Goal: Task Accomplishment & Management: Complete application form

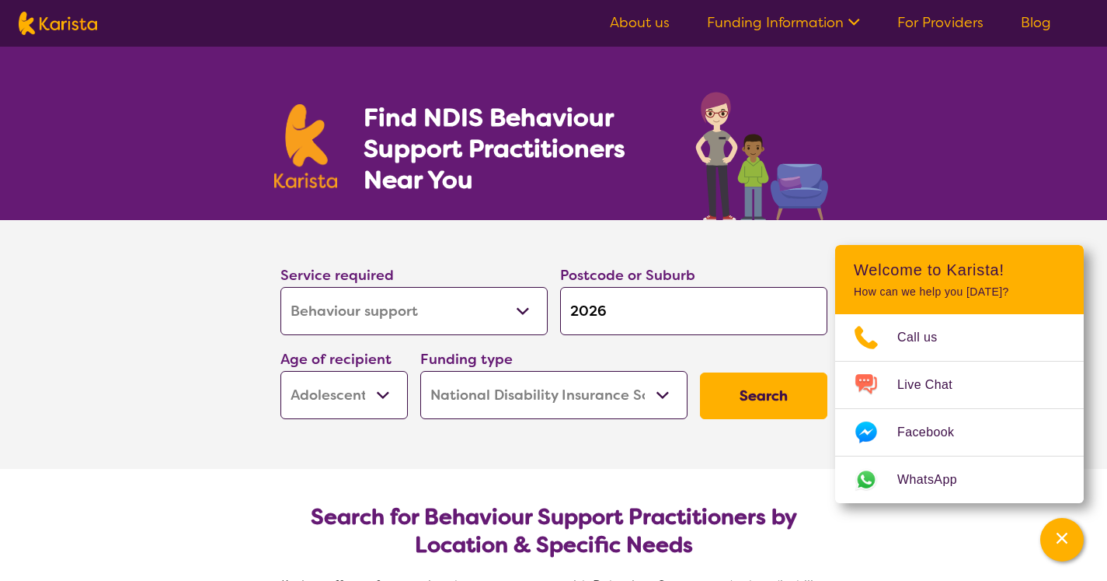
select select "Behaviour support"
select select "AS"
select select "NDIS"
select select "Behaviour support"
select select "AS"
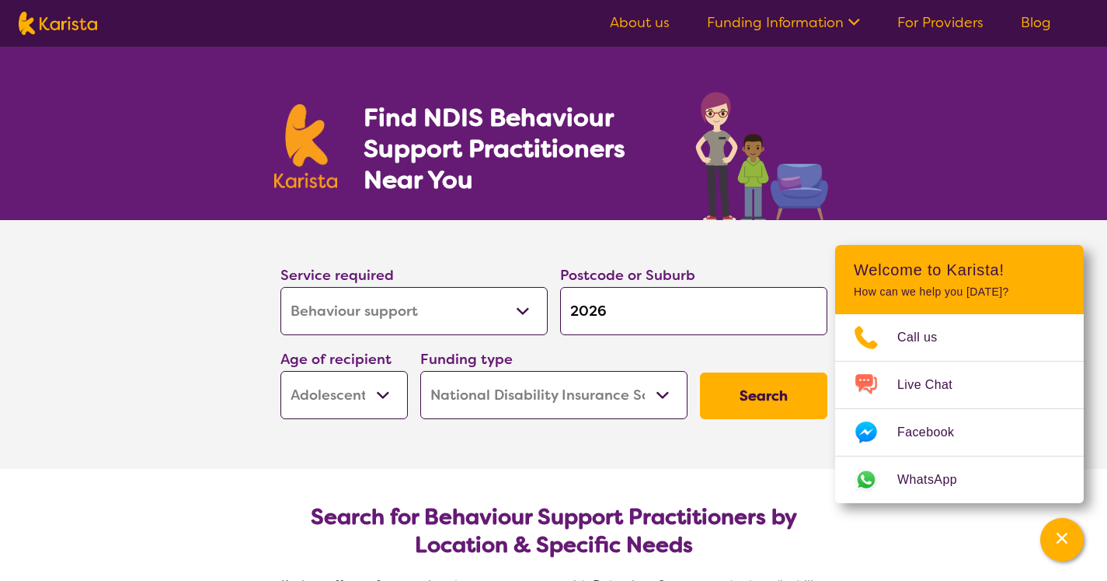
select select "NDIS"
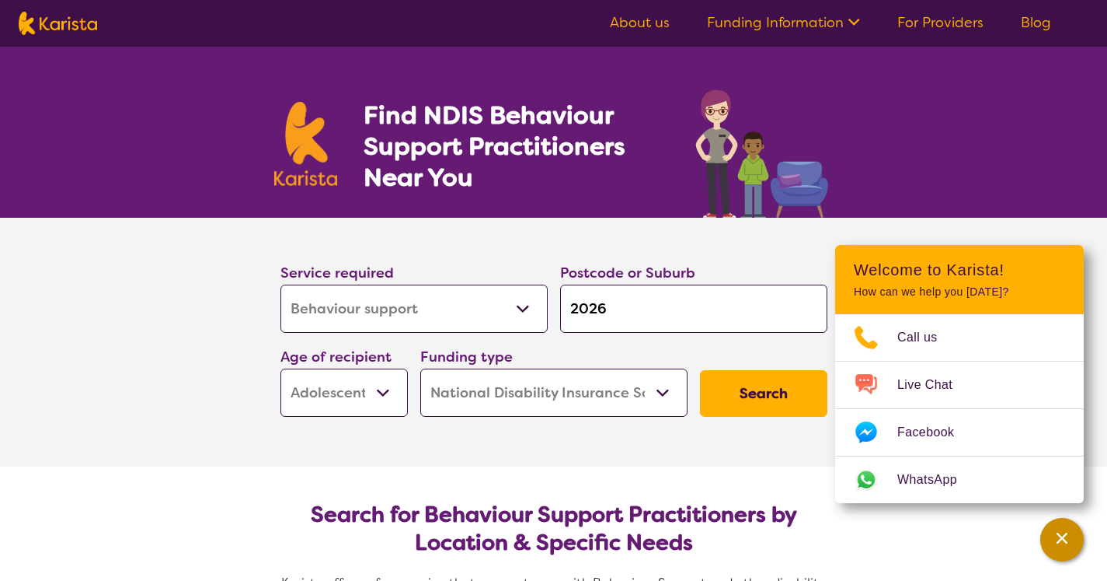
click at [1071, 540] on div "Channel Menu" at bounding box center [1062, 539] width 31 height 34
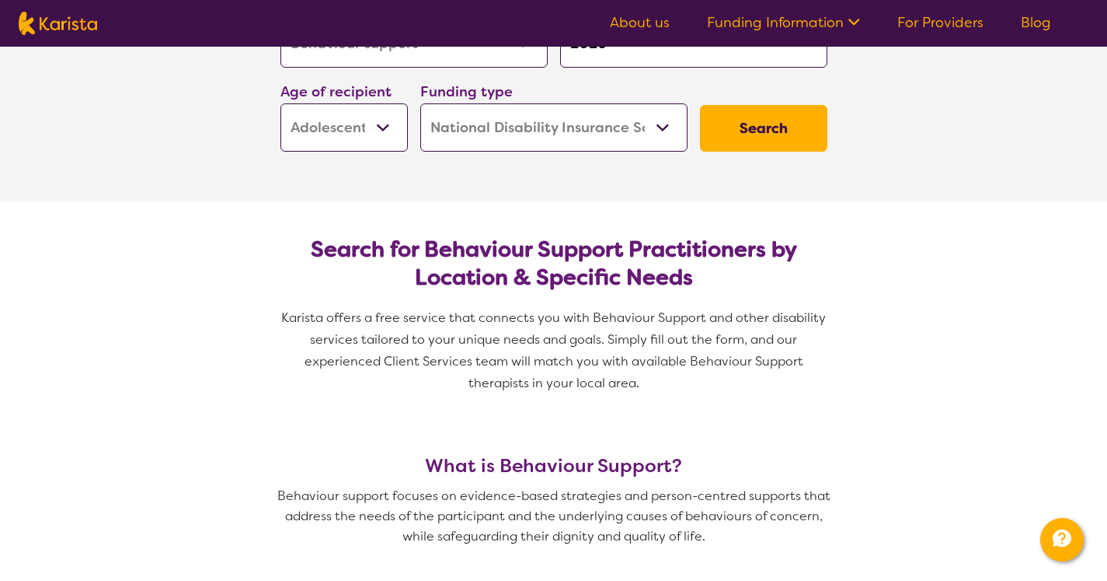
scroll to position [0, 0]
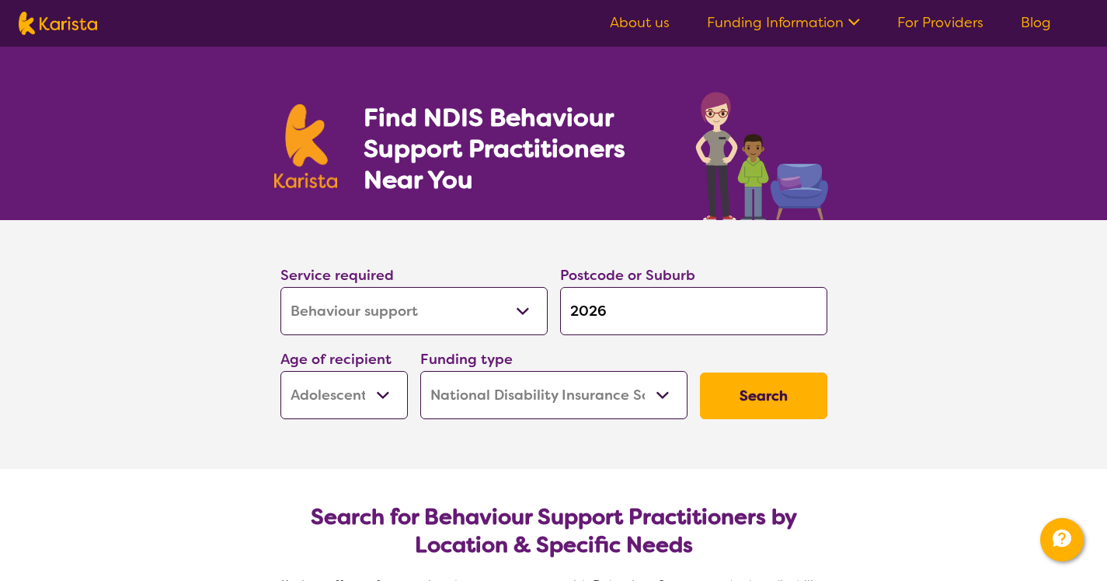
click at [659, 24] on link "About us" at bounding box center [640, 22] width 60 height 19
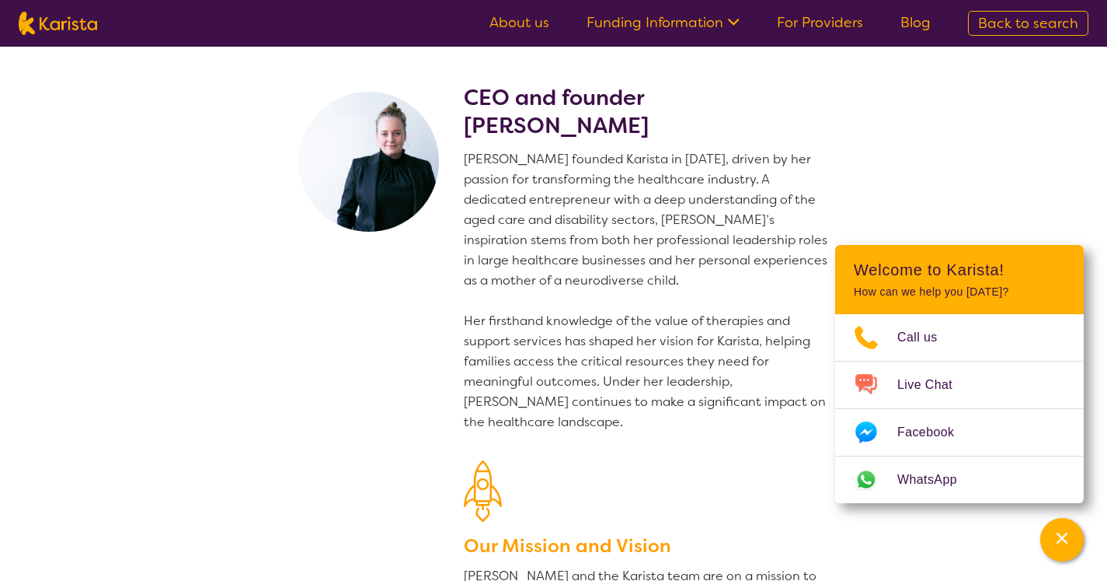
click at [833, 26] on link "For Providers" at bounding box center [820, 22] width 86 height 19
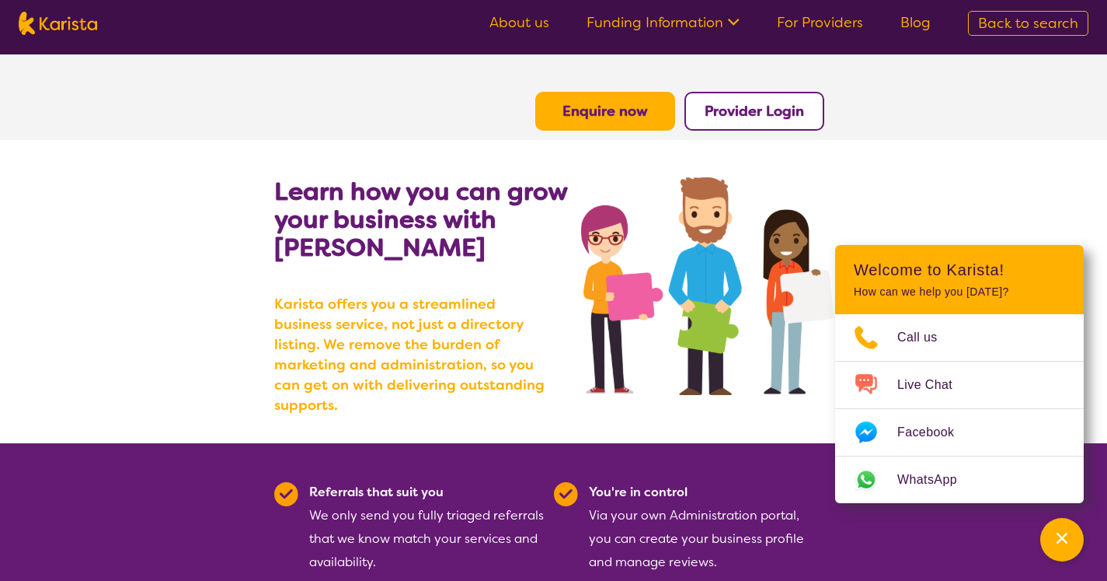
scroll to position [27, 0]
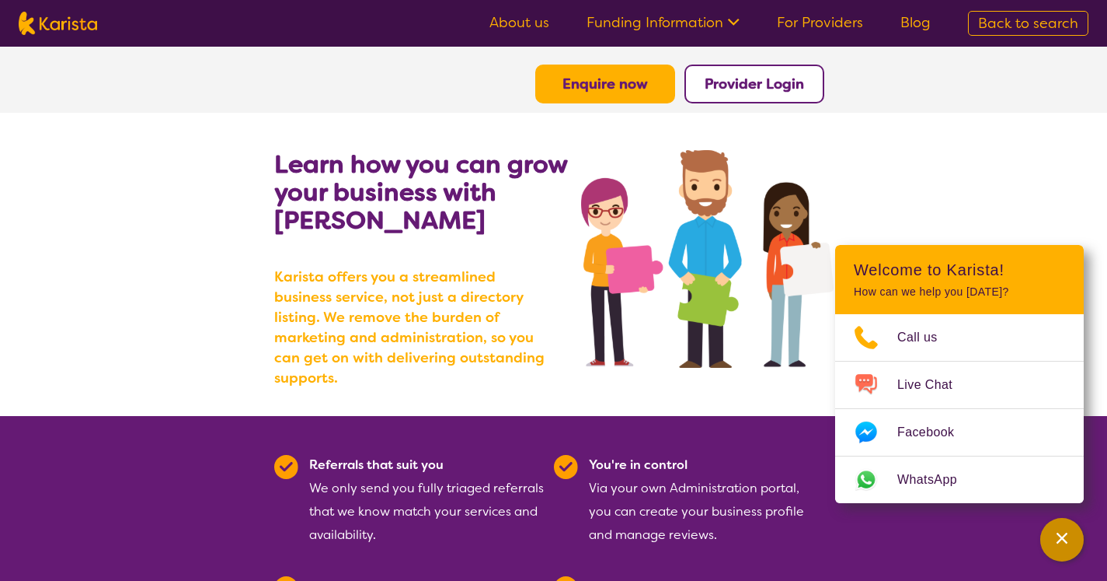
click at [1056, 539] on icon "Channel Menu" at bounding box center [1063, 538] width 16 height 16
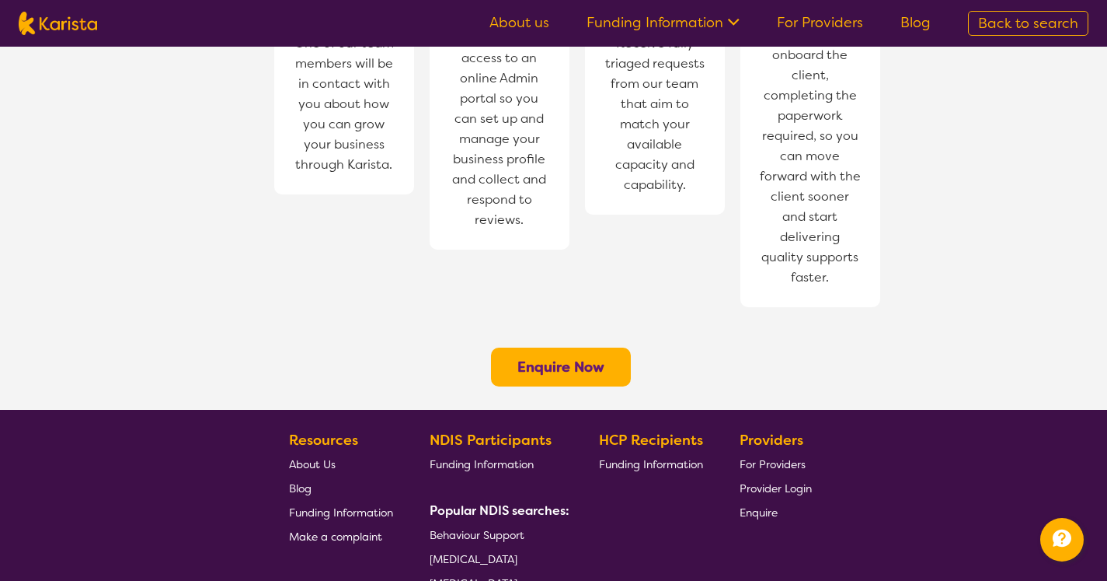
scroll to position [1216, 0]
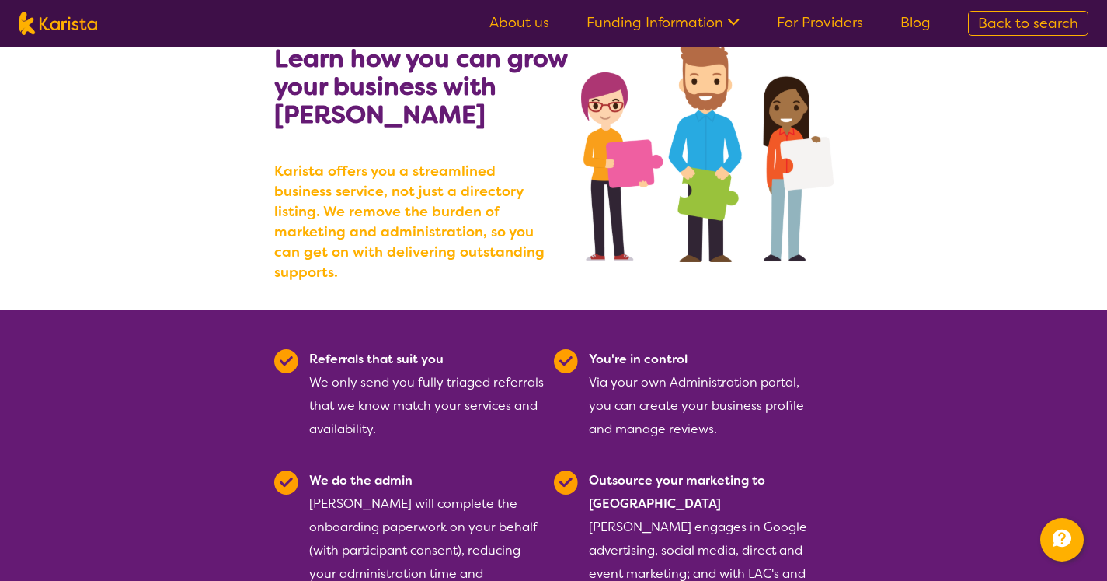
scroll to position [0, 0]
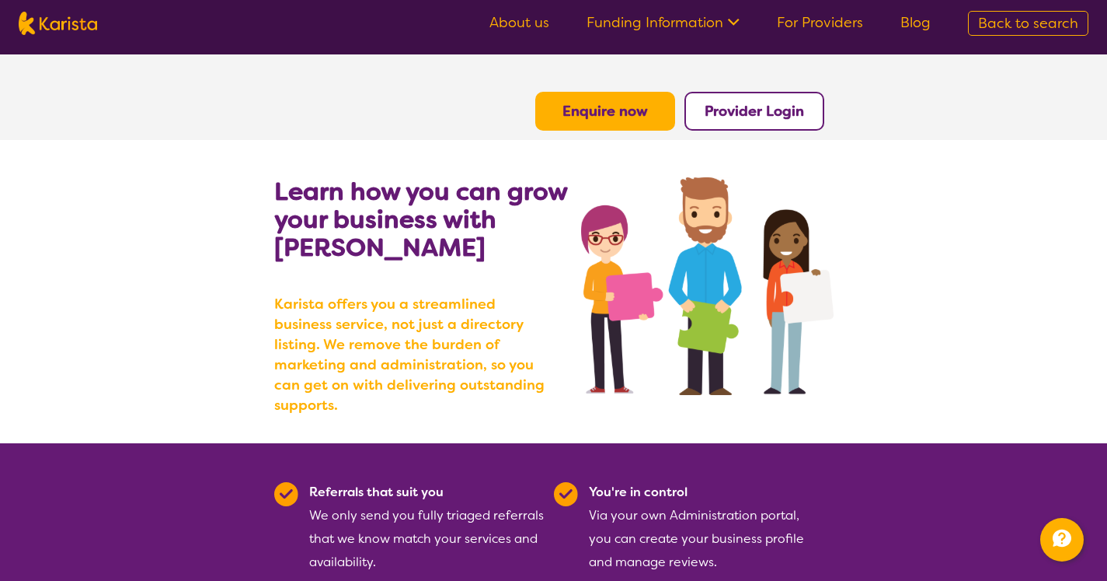
click at [694, 33] on ul "About us Funding Information NDIS - National Disability Insurance Scheme HCP - …" at bounding box center [710, 23] width 479 height 25
click at [707, 23] on link "Funding Information" at bounding box center [663, 22] width 153 height 19
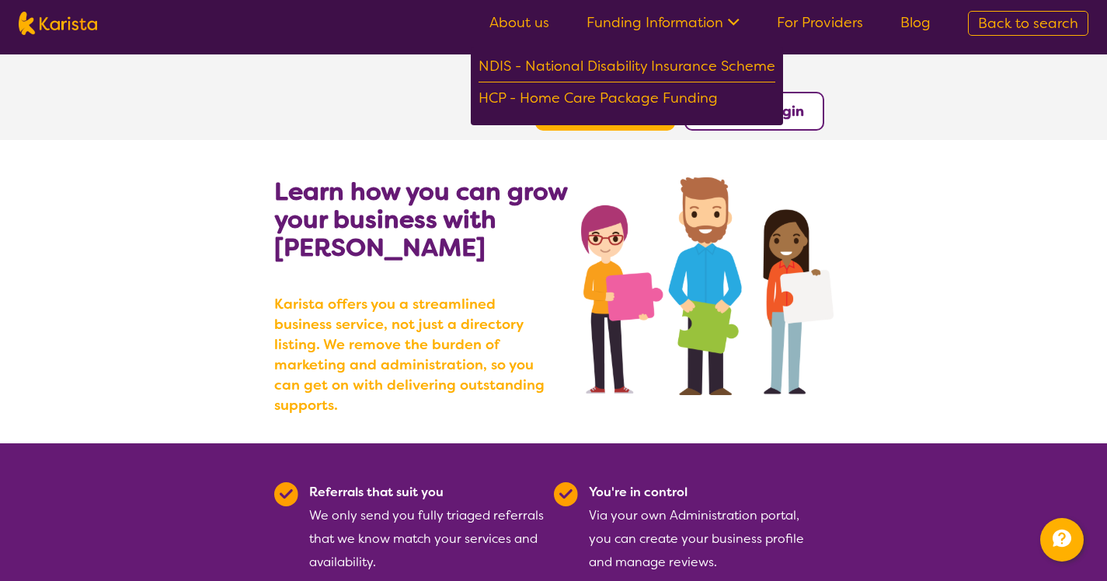
click at [907, 19] on link "Blog" at bounding box center [916, 22] width 30 height 19
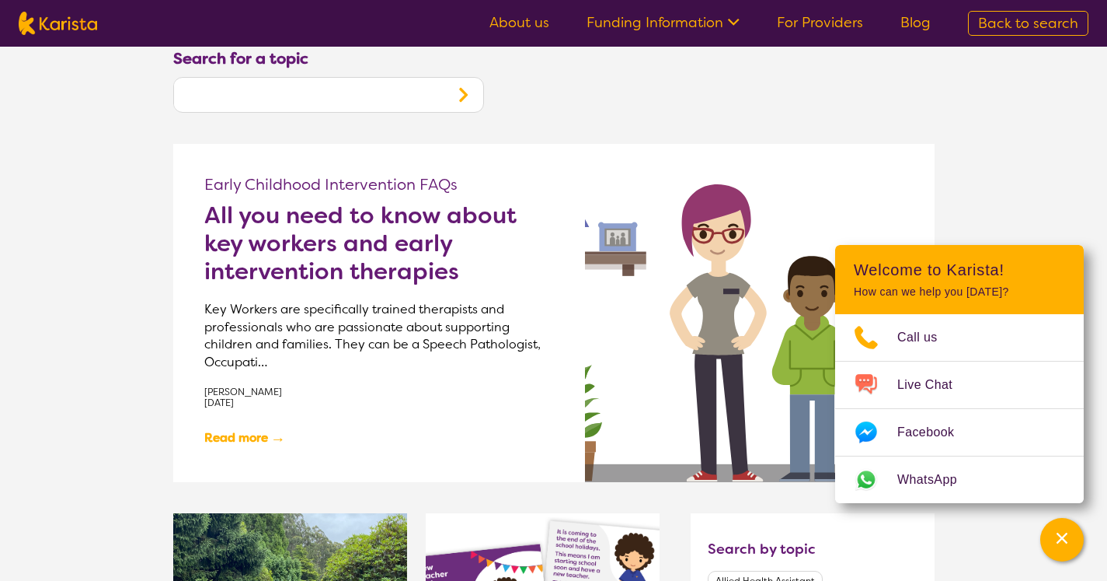
scroll to position [144, 0]
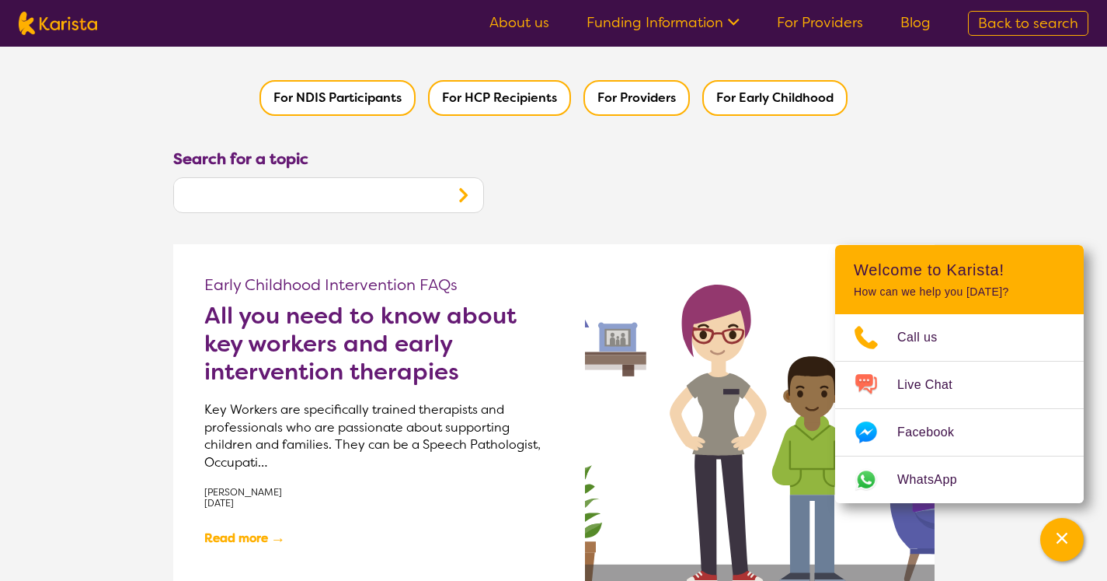
click at [854, 16] on link "For Providers" at bounding box center [820, 22] width 86 height 19
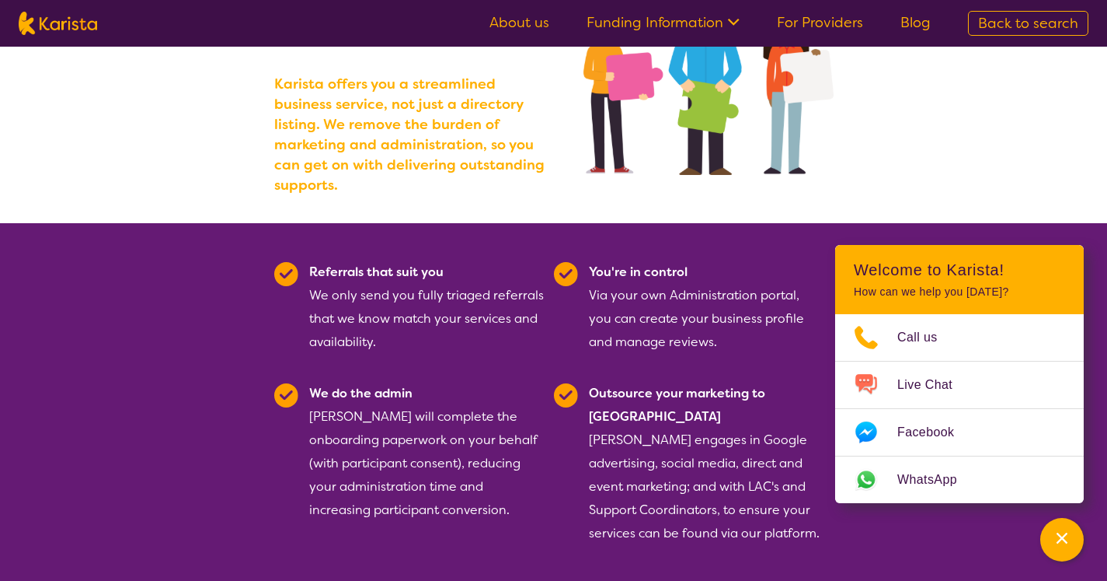
scroll to position [321, 0]
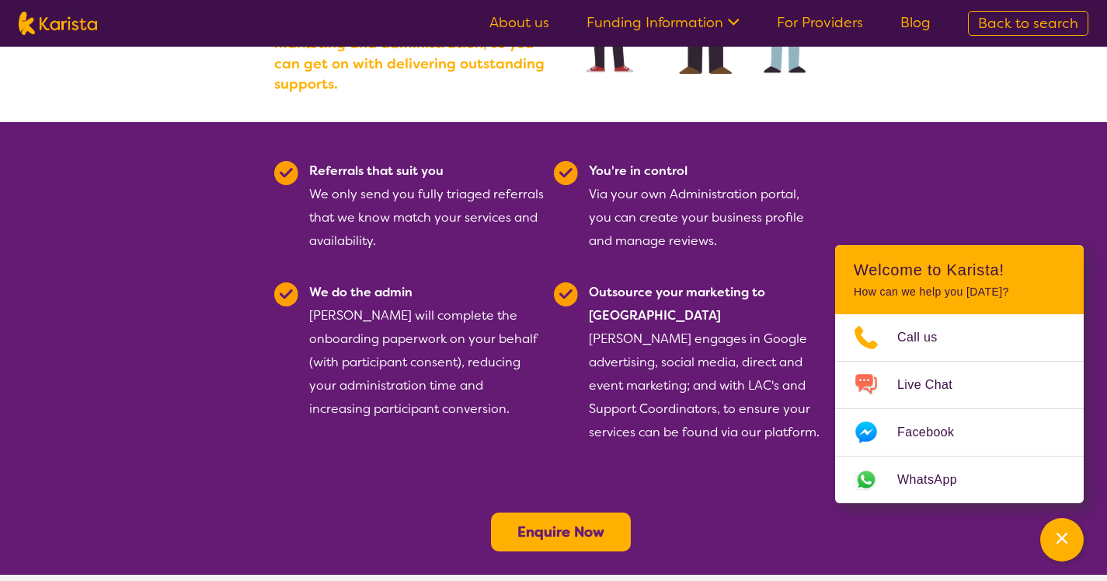
click at [580, 522] on b "Enquire Now" at bounding box center [561, 531] width 87 height 19
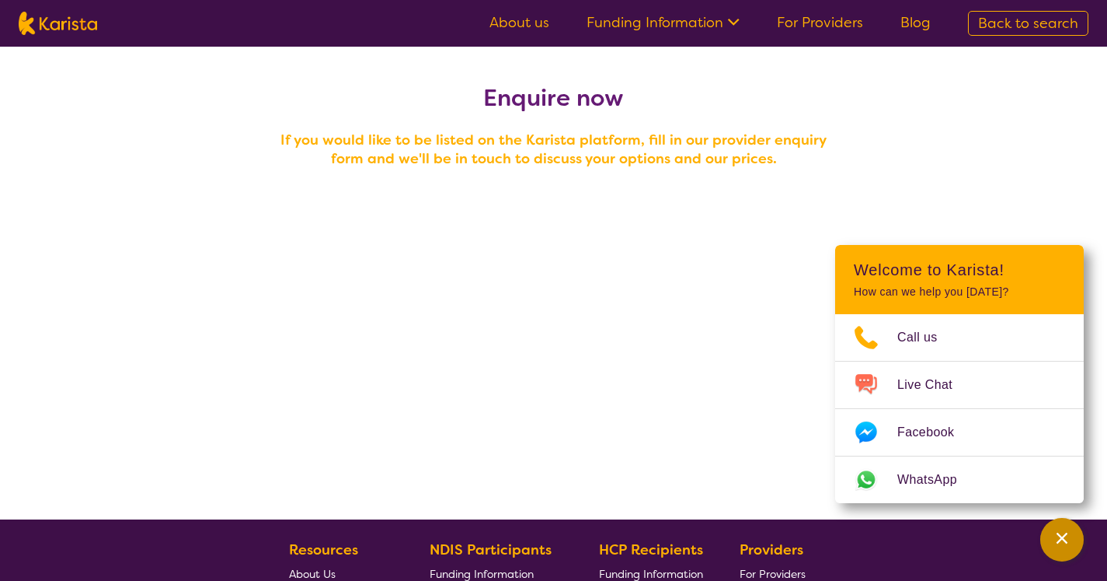
click at [1073, 532] on div "Channel Menu" at bounding box center [1062, 539] width 31 height 34
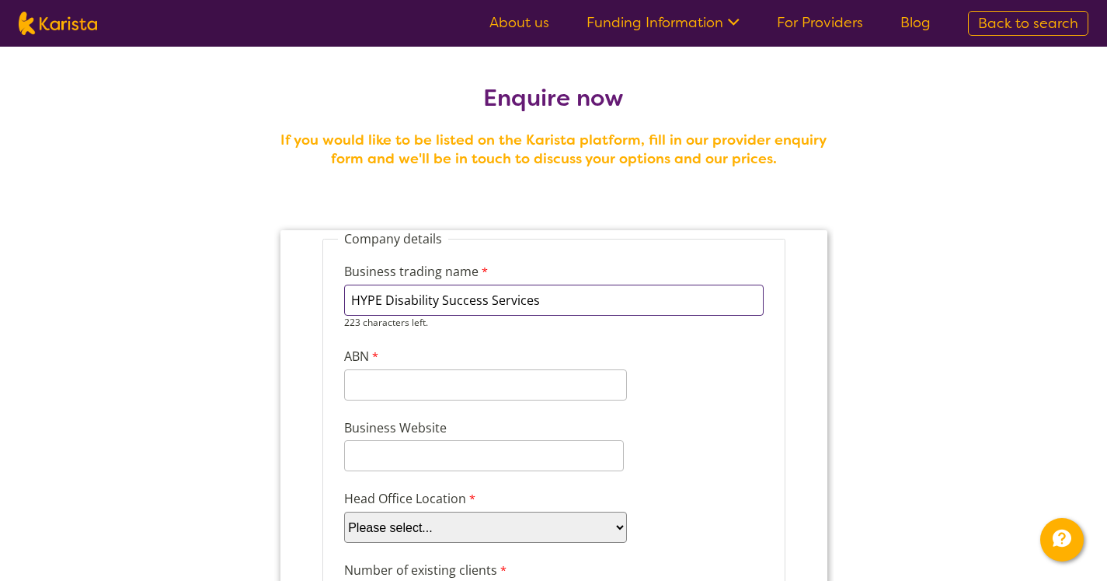
type input "HYPE Disability Success Services"
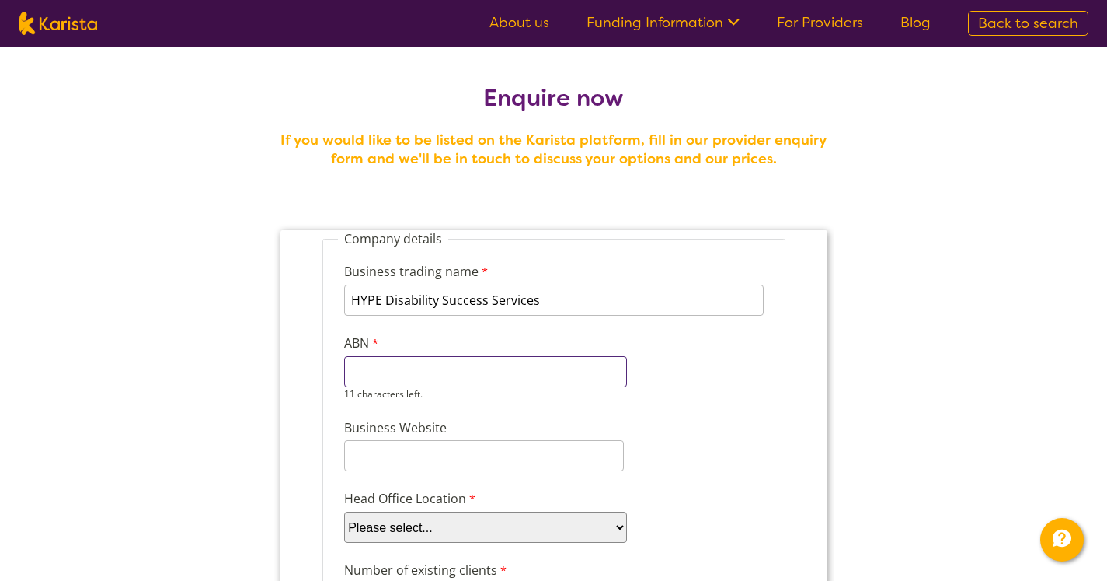
click at [574, 383] on input "ABN" at bounding box center [485, 371] width 283 height 31
click at [387, 371] on input "ABN" at bounding box center [485, 371] width 283 height 31
paste input "49682365073"
type input "49682365073"
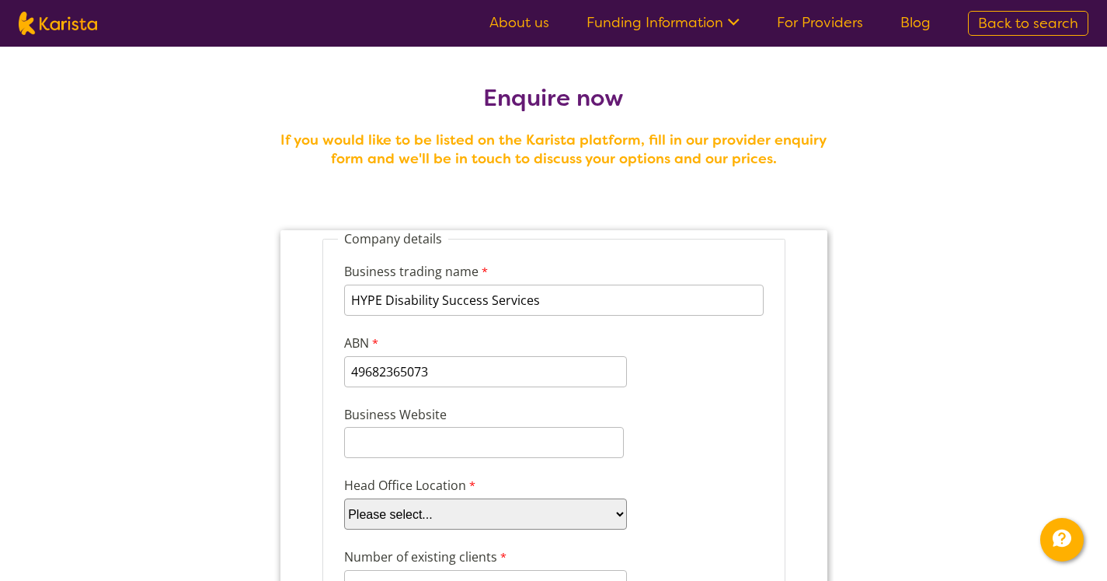
scroll to position [102, 0]
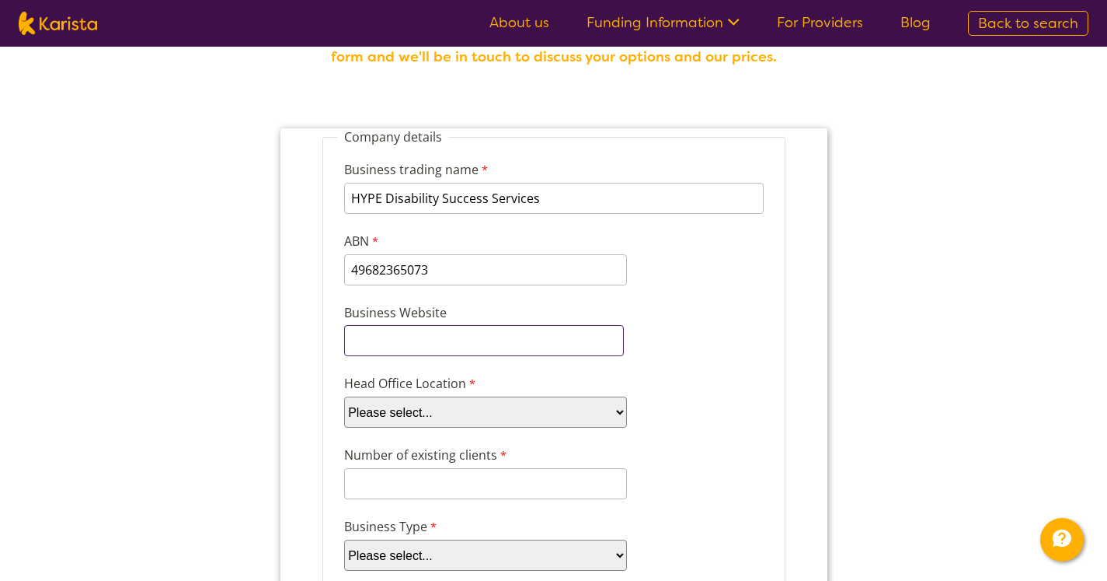
click at [462, 344] on input "Business Website" at bounding box center [484, 340] width 280 height 31
paste input "[URL][DOMAIN_NAME]"
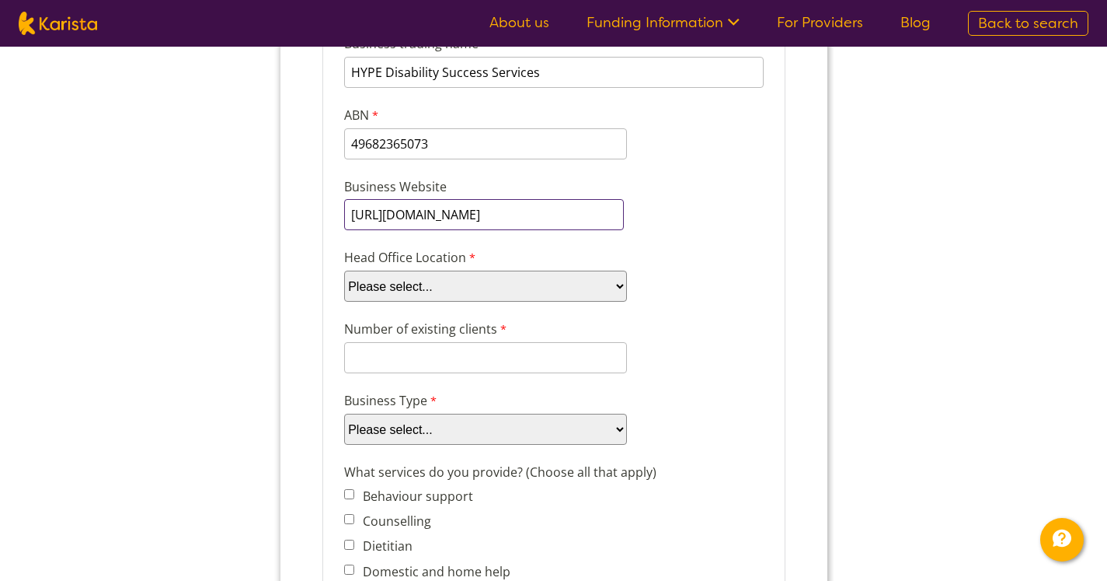
scroll to position [224, 0]
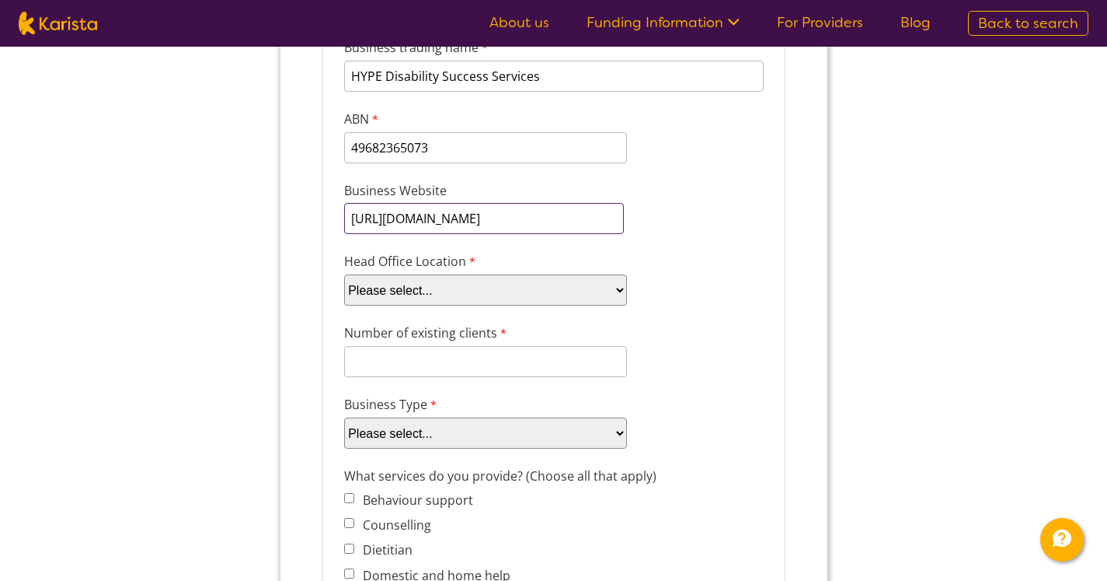
type input "[URL][DOMAIN_NAME]"
select select "tfa_95"
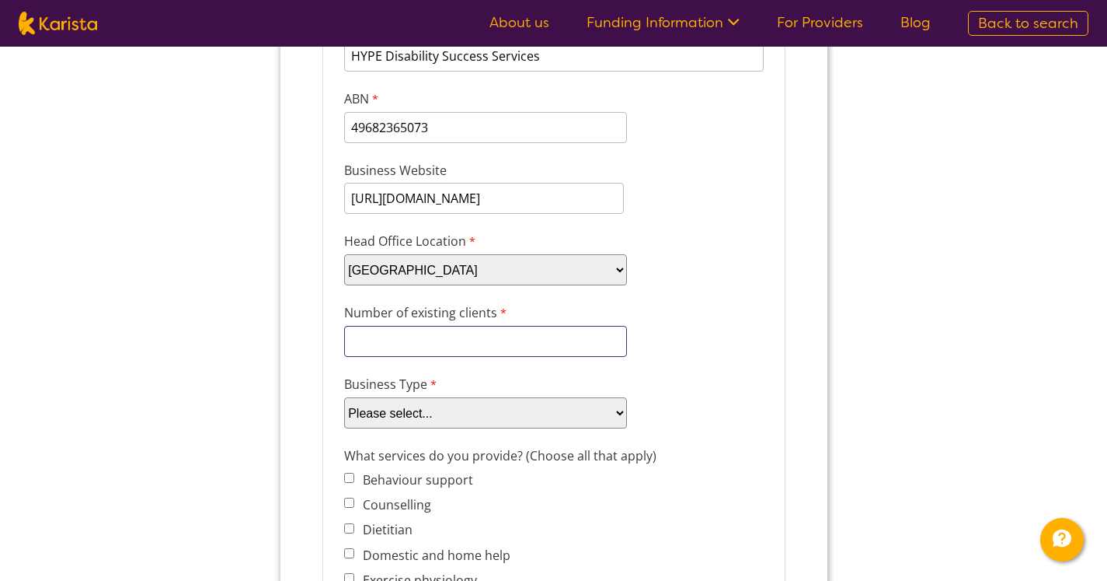
click at [541, 330] on input "Number of existing clients" at bounding box center [485, 341] width 283 height 31
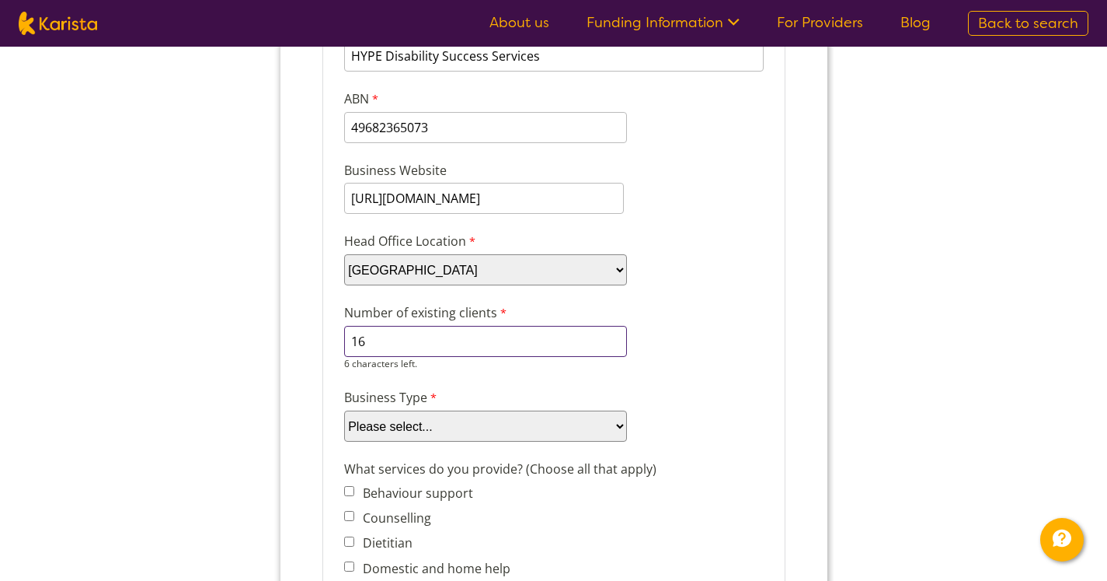
type input "16"
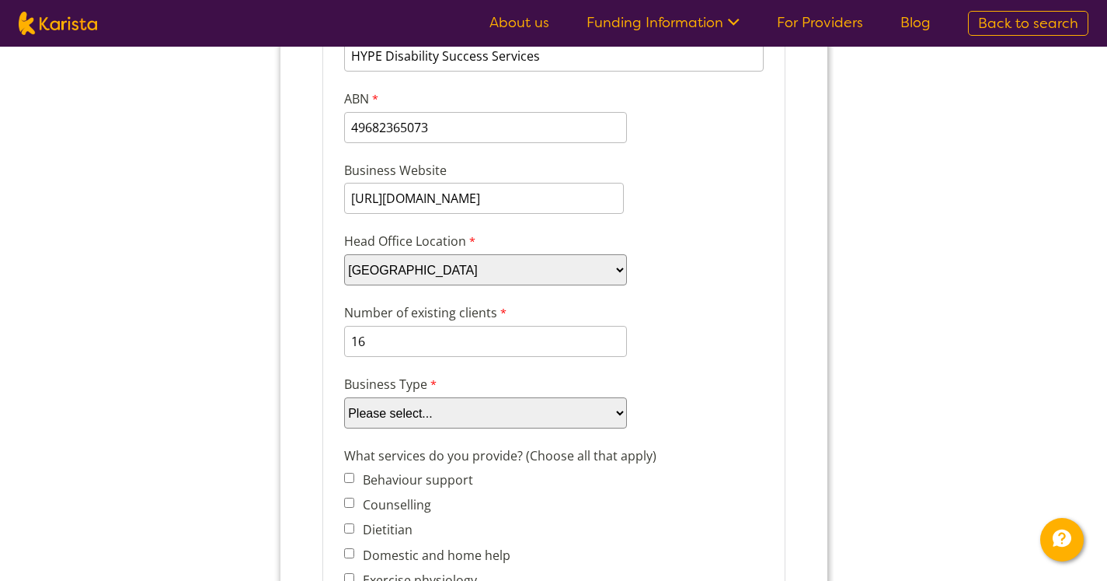
click at [733, 302] on div "Number of existing clients 16 6 characters left." at bounding box center [553, 330] width 432 height 60
select select "tfa_87"
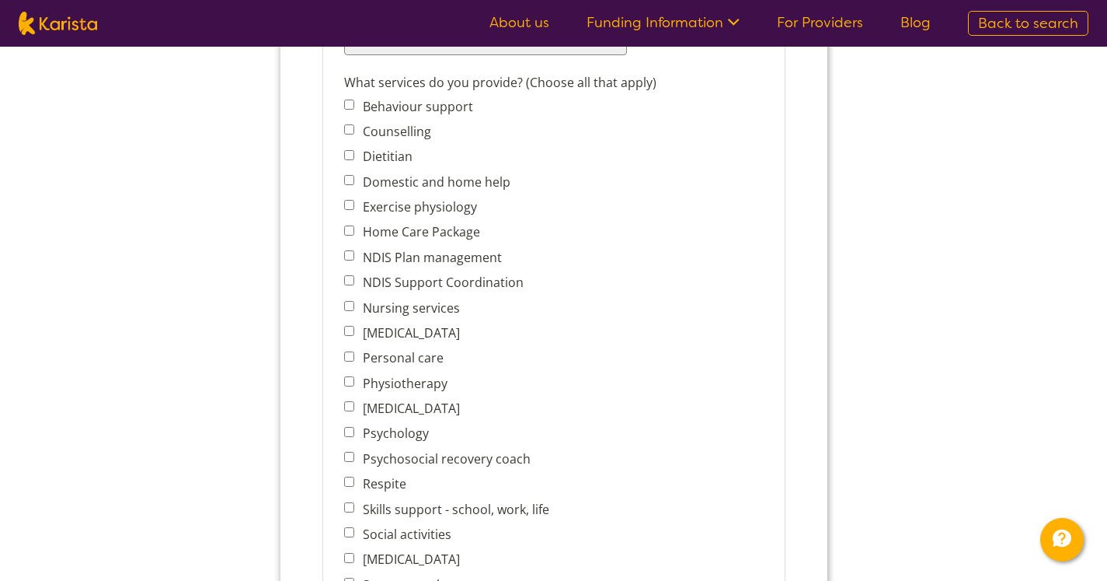
scroll to position [616, 0]
click at [348, 107] on input "Behaviour support" at bounding box center [349, 106] width 10 height 10
checkbox input "true"
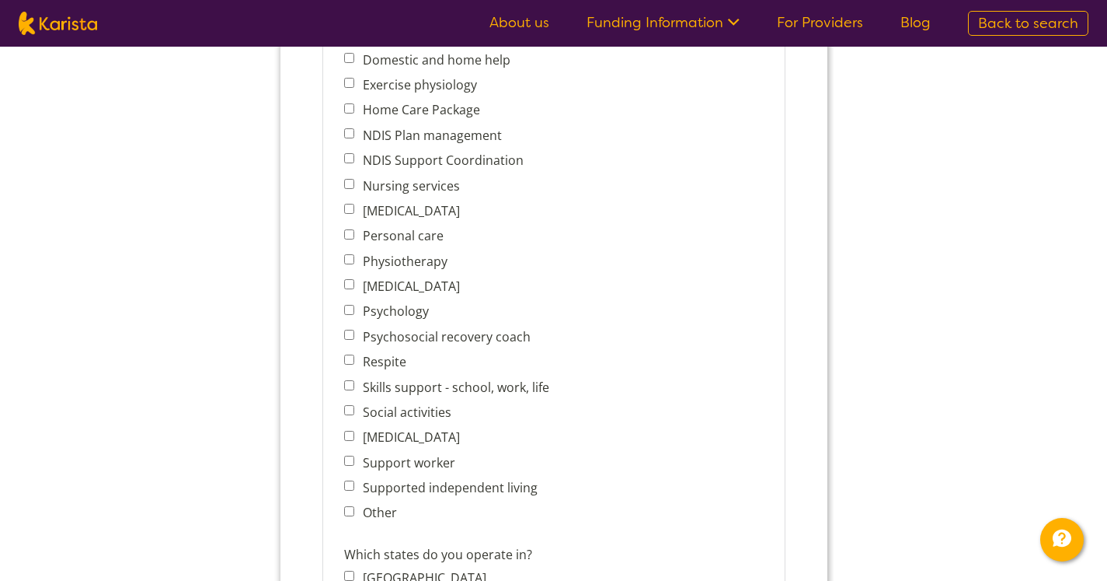
scroll to position [783, 0]
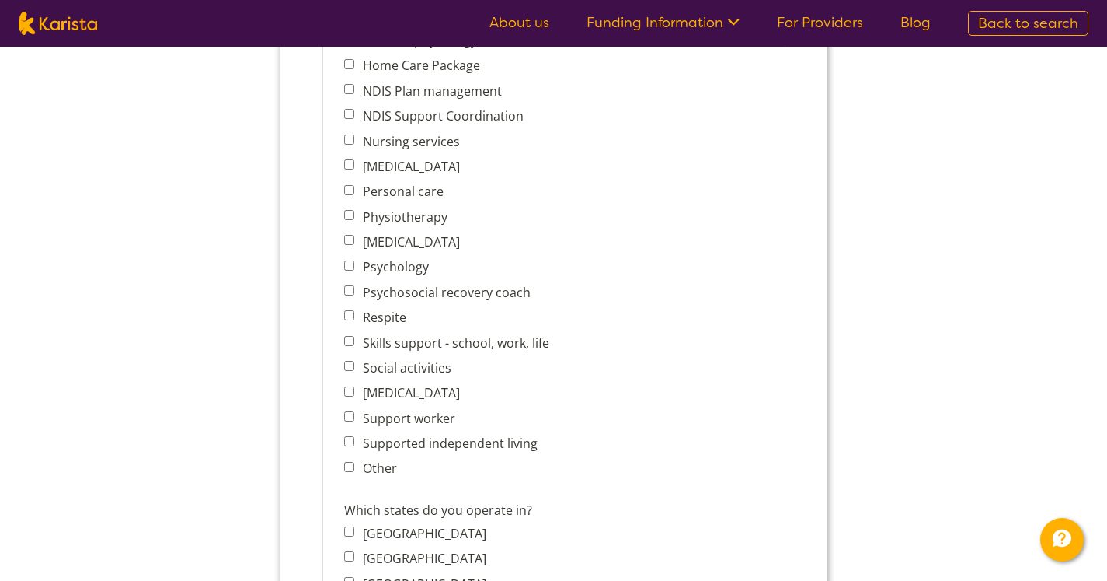
click at [346, 419] on input "Support worker" at bounding box center [349, 416] width 10 height 10
checkbox input "true"
click at [353, 341] on input "Skills support - school, work, life" at bounding box center [349, 341] width 10 height 10
checkbox input "true"
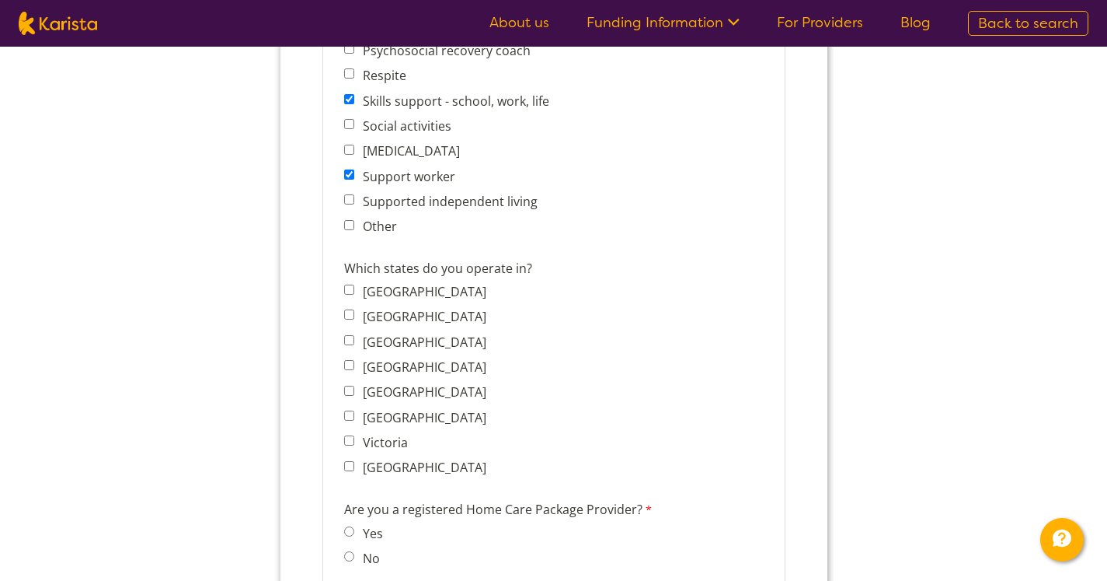
scroll to position [1037, 0]
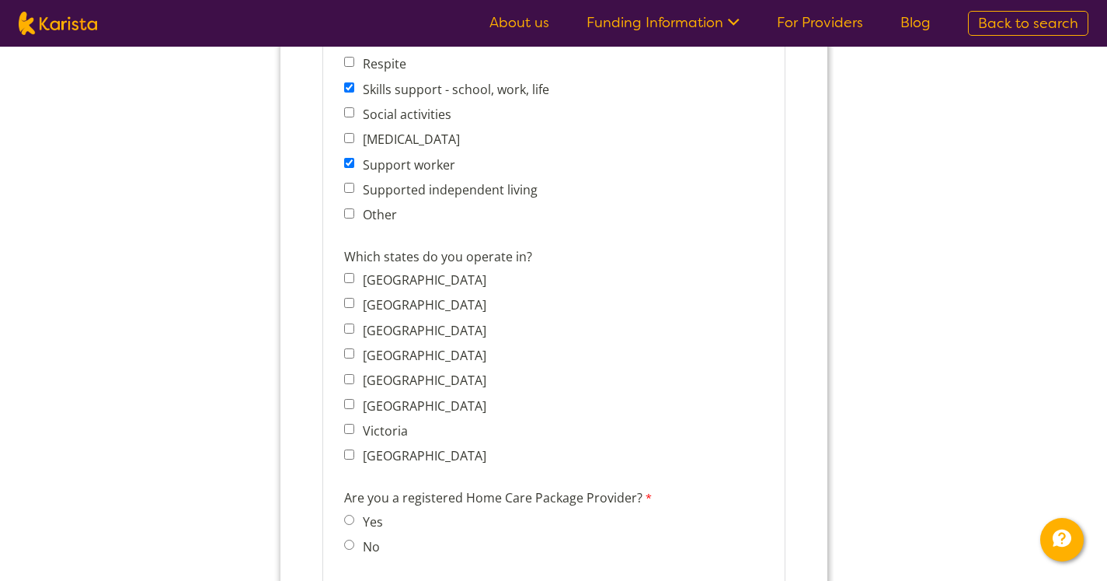
click at [351, 308] on input "[GEOGRAPHIC_DATA]" at bounding box center [349, 303] width 10 height 10
checkbox input "true"
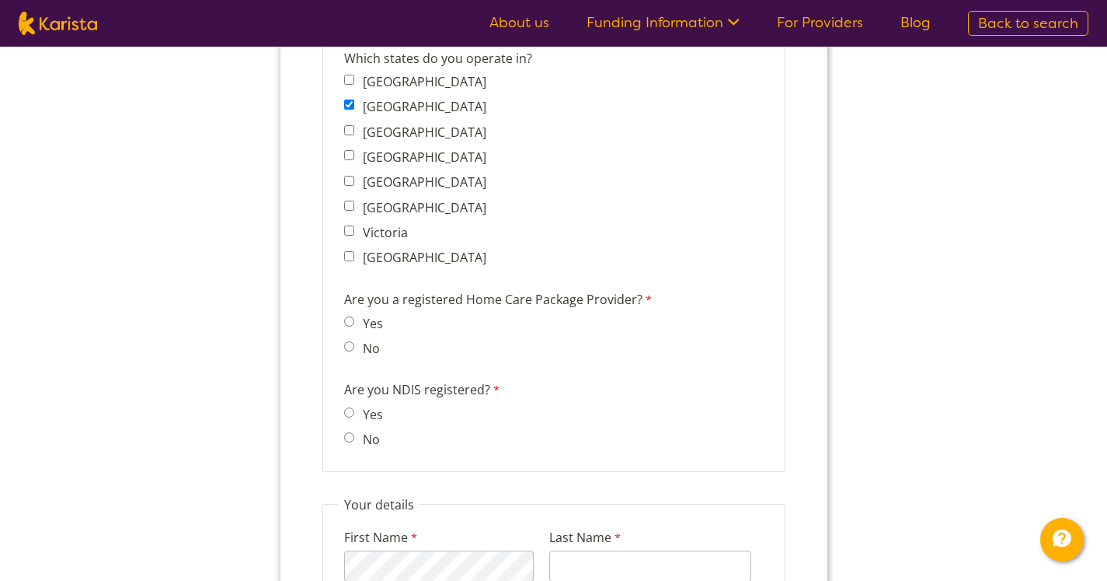
scroll to position [1229, 0]
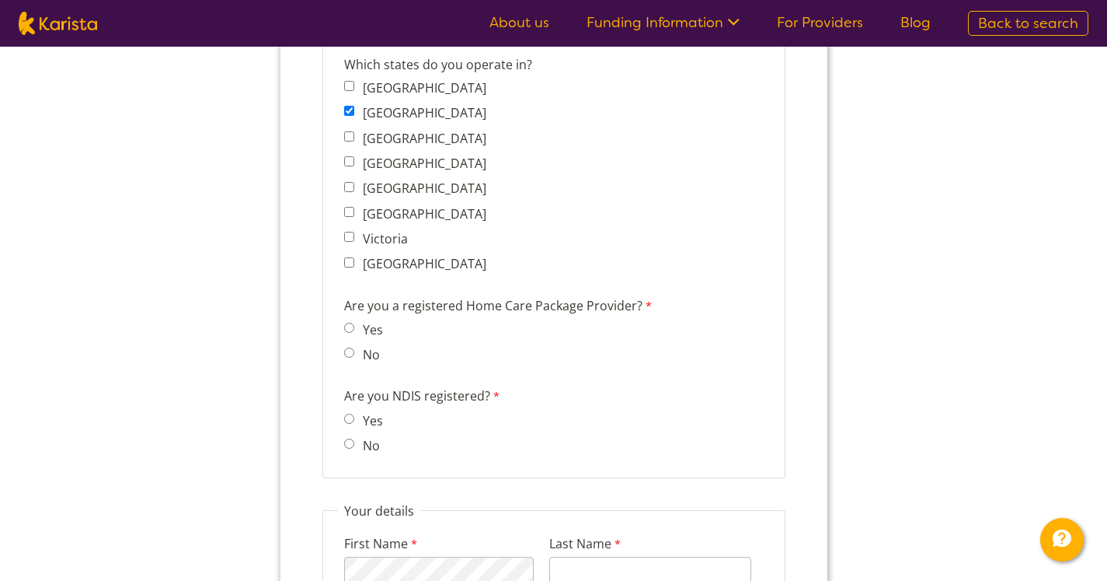
click at [350, 354] on input "No" at bounding box center [349, 352] width 10 height 10
radio input "true"
click at [352, 422] on input "Yes" at bounding box center [349, 418] width 10 height 10
radio input "true"
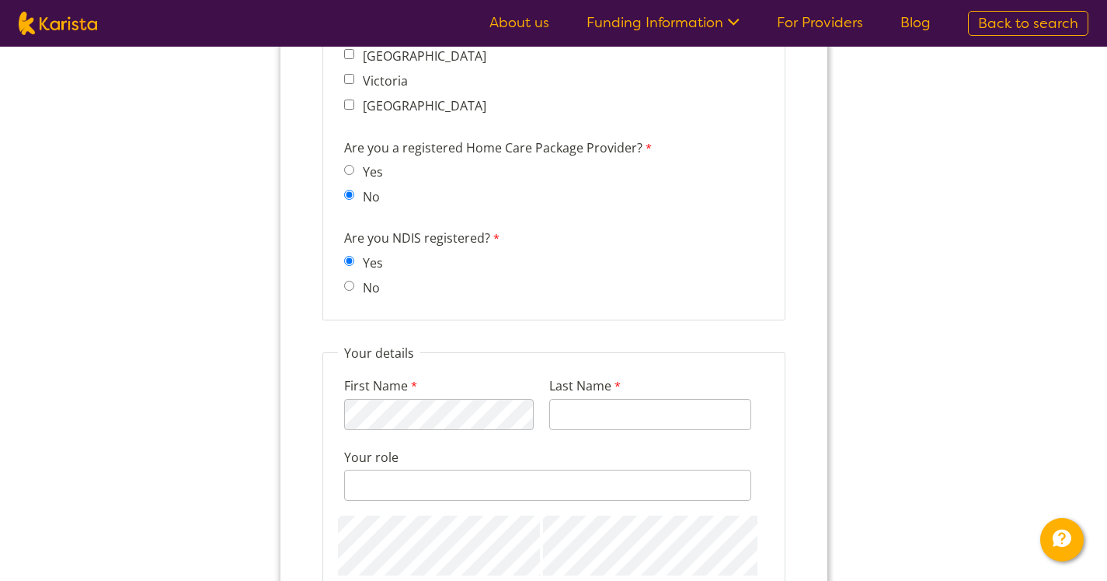
scroll to position [1453, 0]
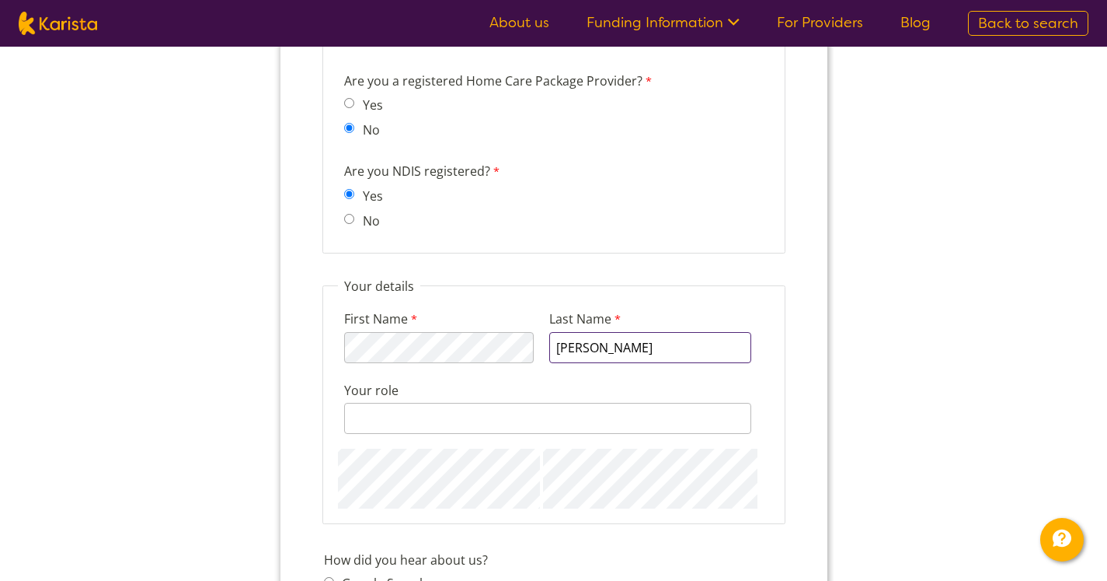
type input "[PERSON_NAME]"
type input "Director"
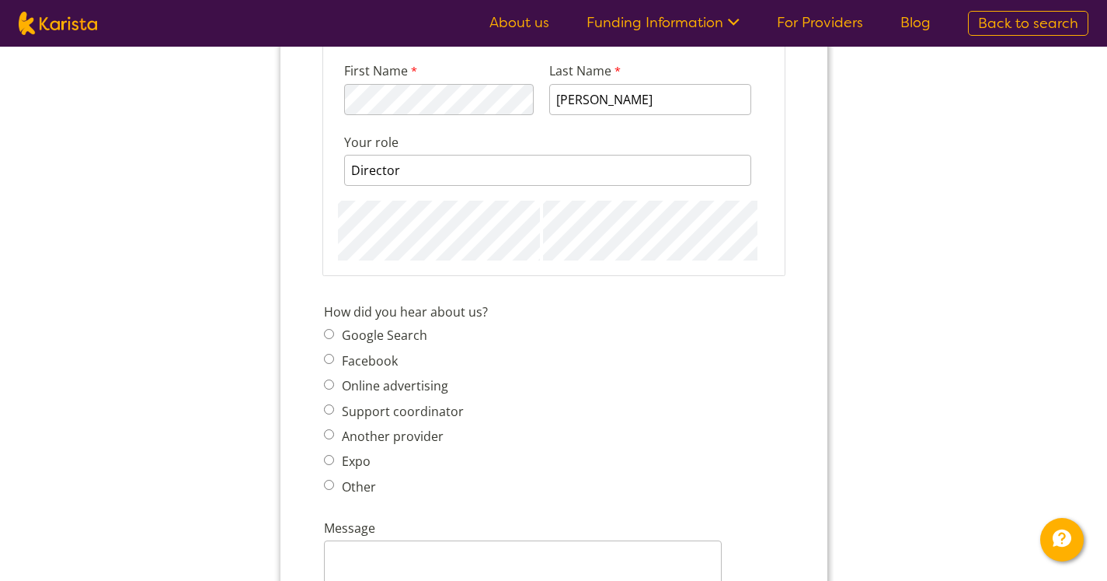
scroll to position [1785, 0]
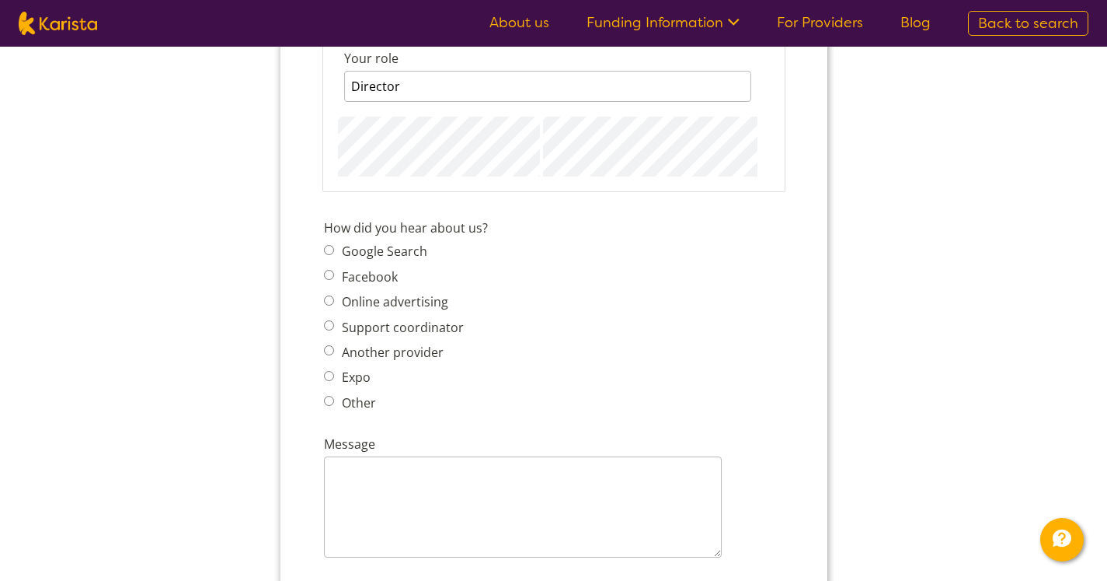
click at [325, 253] on input "Google Search" at bounding box center [328, 250] width 10 height 10
radio input "true"
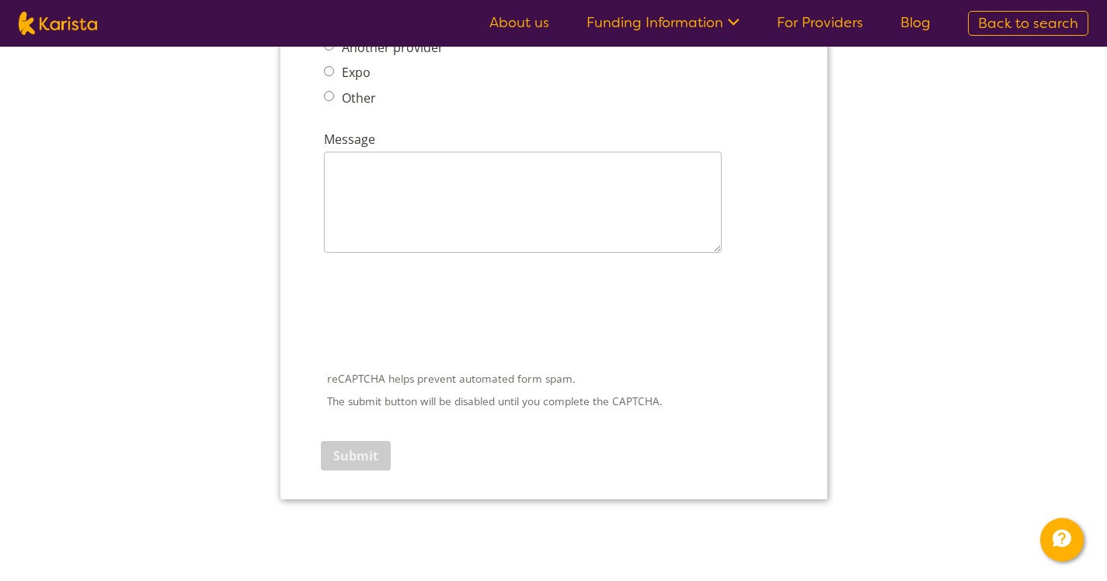
scroll to position [2095, 0]
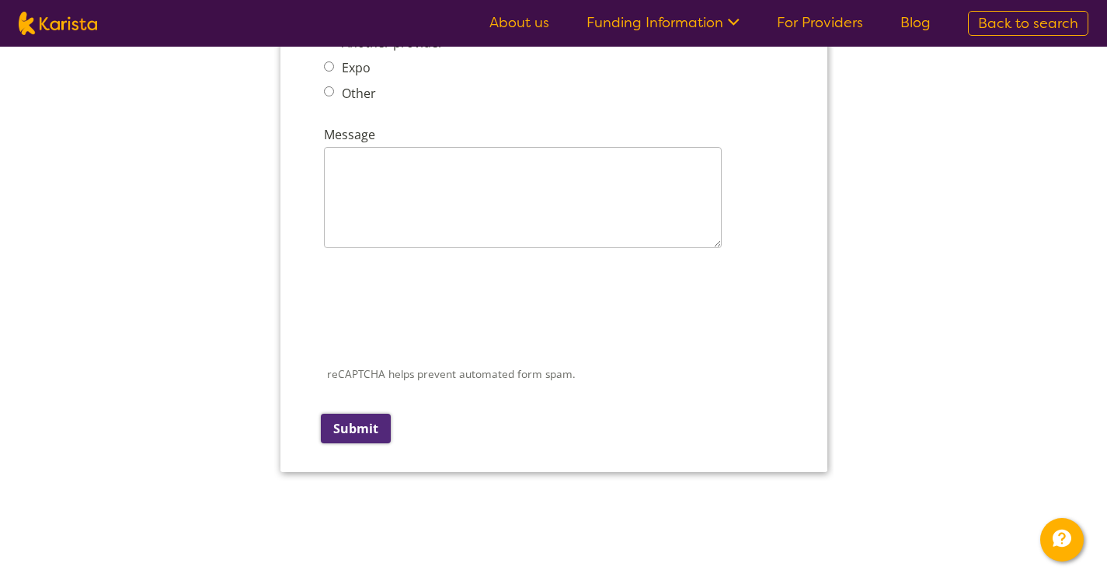
click at [359, 431] on input "Submit" at bounding box center [355, 428] width 70 height 30
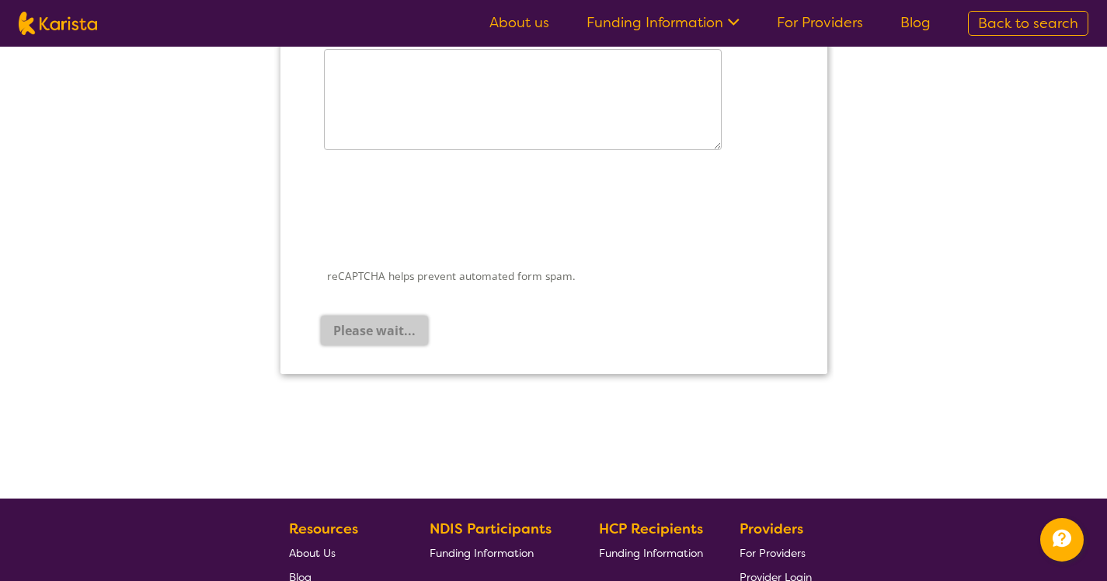
scroll to position [2254, 0]
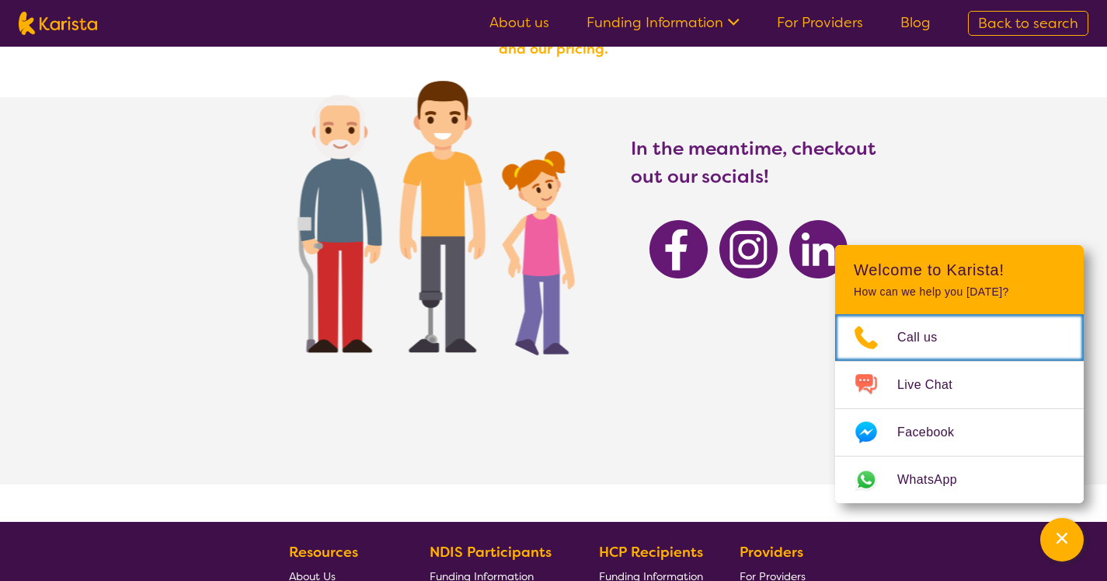
scroll to position [151, 0]
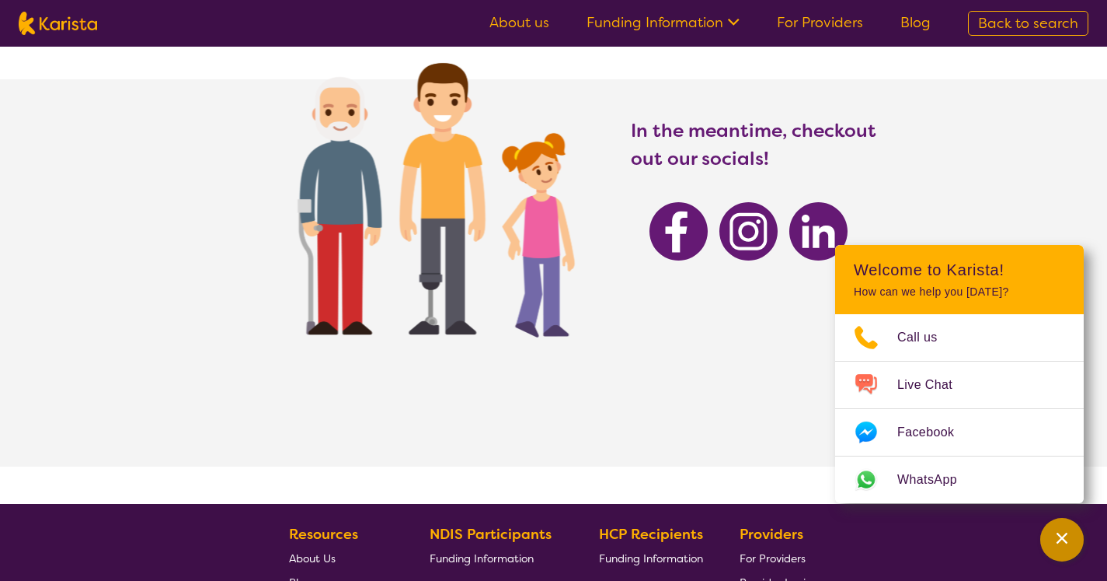
click at [1069, 540] on icon "Channel Menu" at bounding box center [1063, 538] width 16 height 16
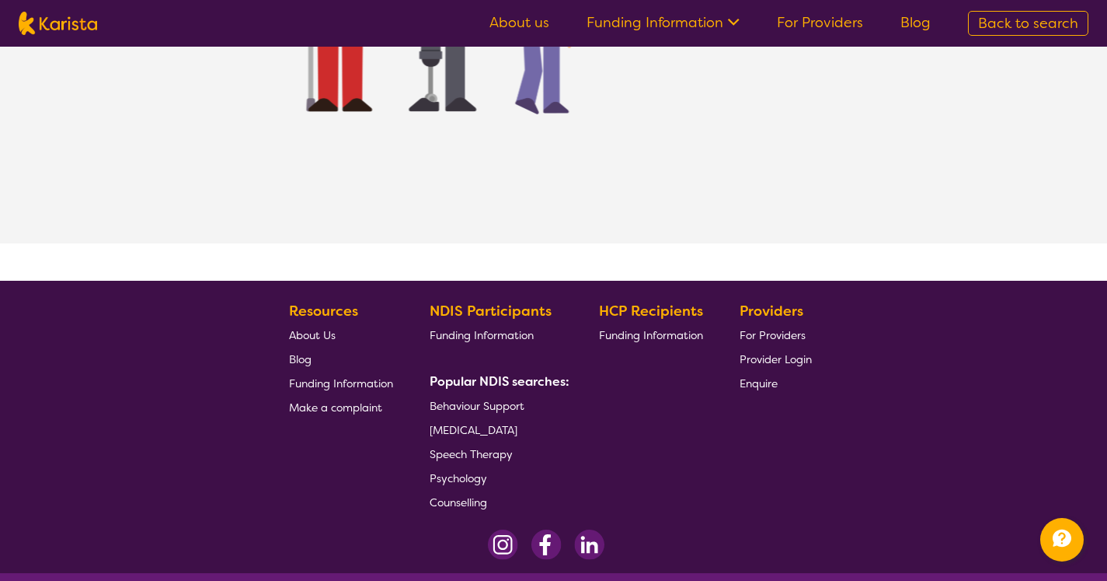
scroll to position [448, 0]
